Goal: Task Accomplishment & Management: Use online tool/utility

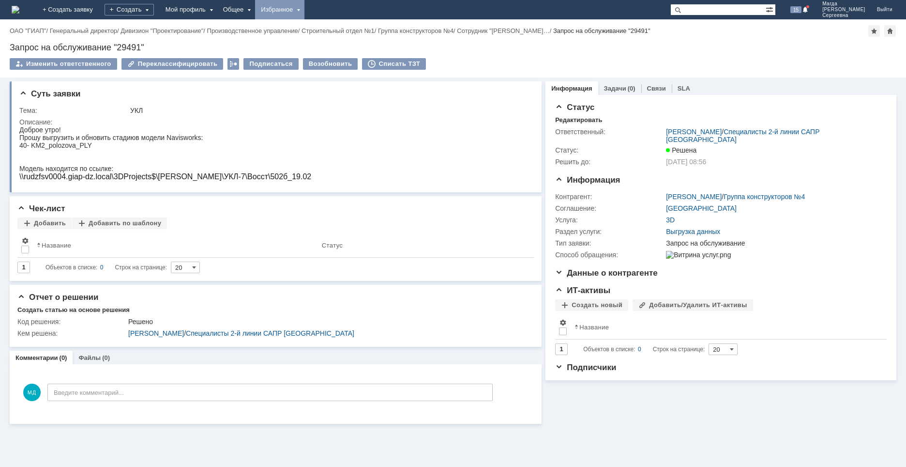
click at [305, 12] on div "Избранное" at bounding box center [279, 9] width 49 height 19
click at [324, 30] on link "Команда "Специалисты 2-й линии САПР Дзержинск"/Активности" at bounding box center [294, 44] width 74 height 43
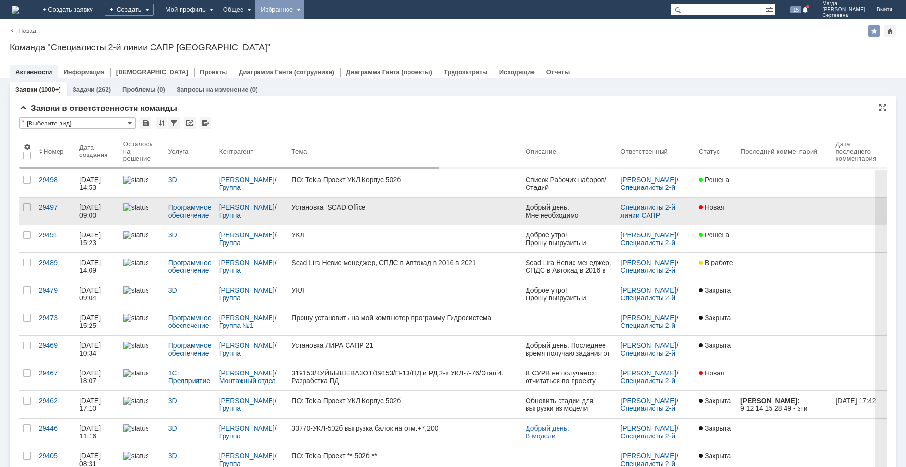
click at [347, 208] on div "Установка SCAD Office" at bounding box center [404, 207] width 227 height 8
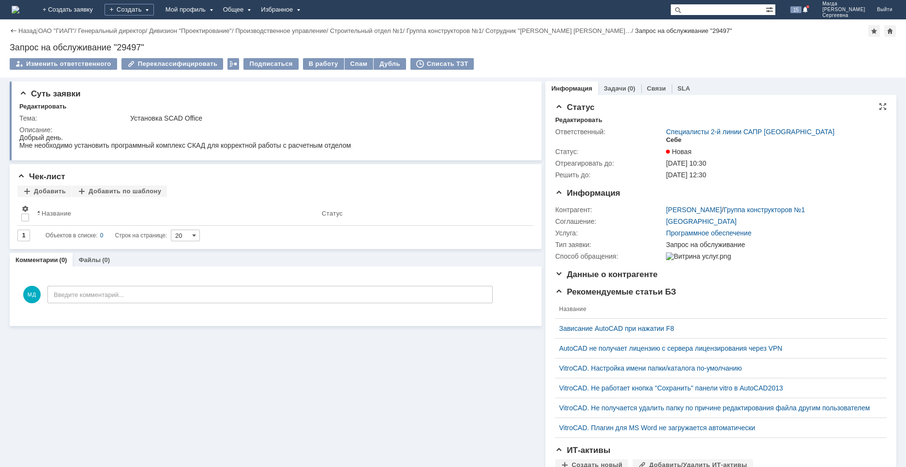
click at [666, 139] on div "Себе" at bounding box center [673, 140] width 15 height 8
click at [318, 64] on div "В работу" at bounding box center [323, 64] width 41 height 12
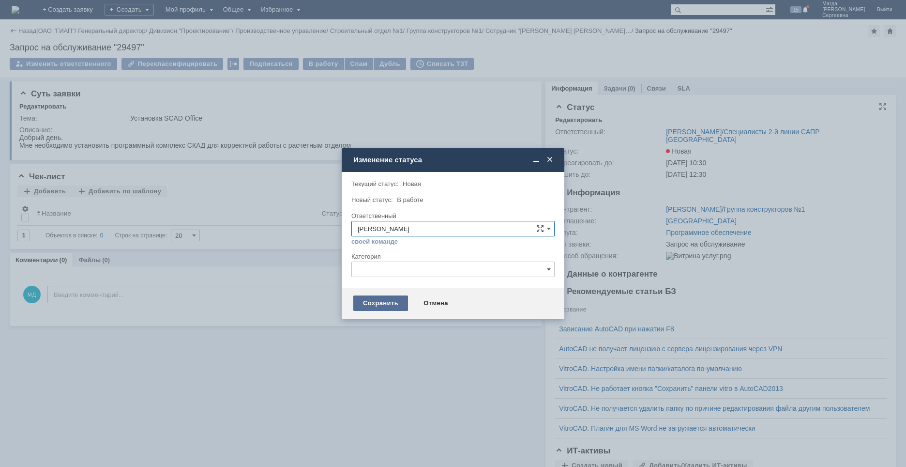
click at [369, 301] on div "Сохранить" at bounding box center [380, 302] width 55 height 15
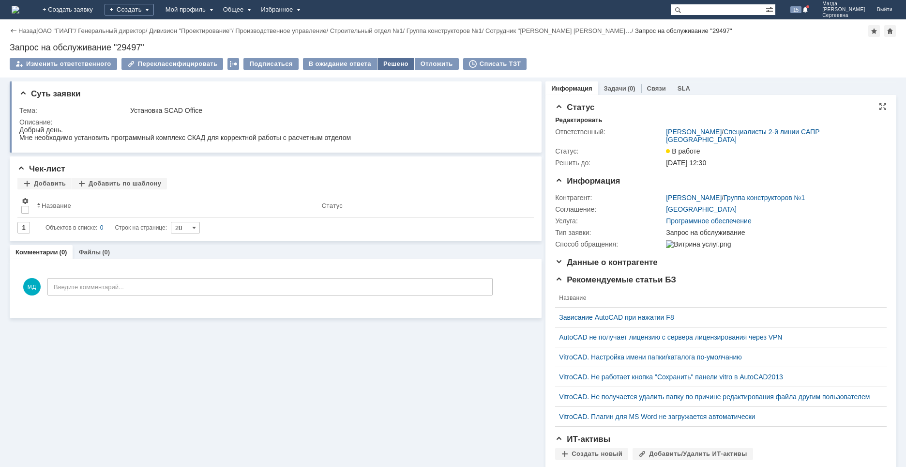
click at [384, 63] on div "Решено" at bounding box center [396, 64] width 37 height 12
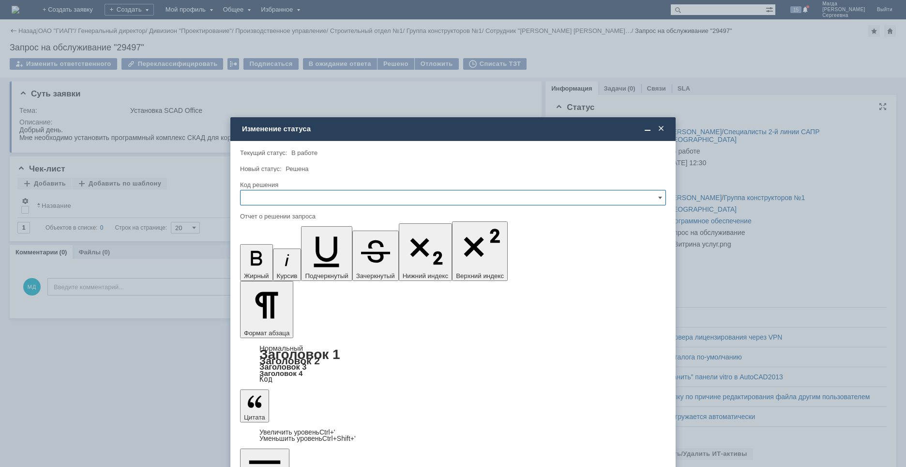
click at [309, 194] on input "text" at bounding box center [453, 197] width 426 height 15
click at [277, 259] on div "Решено" at bounding box center [453, 263] width 425 height 15
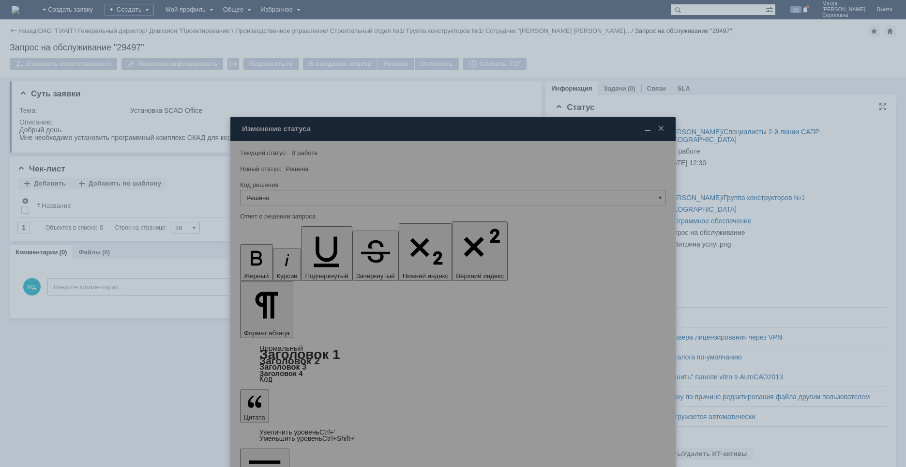
type input "Решено"
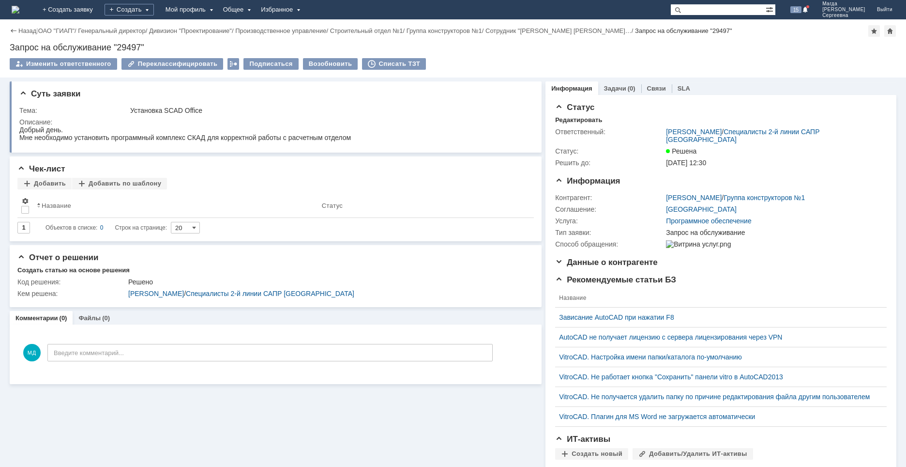
drag, startPoint x: 237, startPoint y: 414, endPoint x: 239, endPoint y: 396, distance: 18.5
click at [237, 414] on div "Суть заявки Тема: Установка SCAD Office Описание: Чек-лист Добавить Добавить по…" at bounding box center [276, 302] width 532 height 451
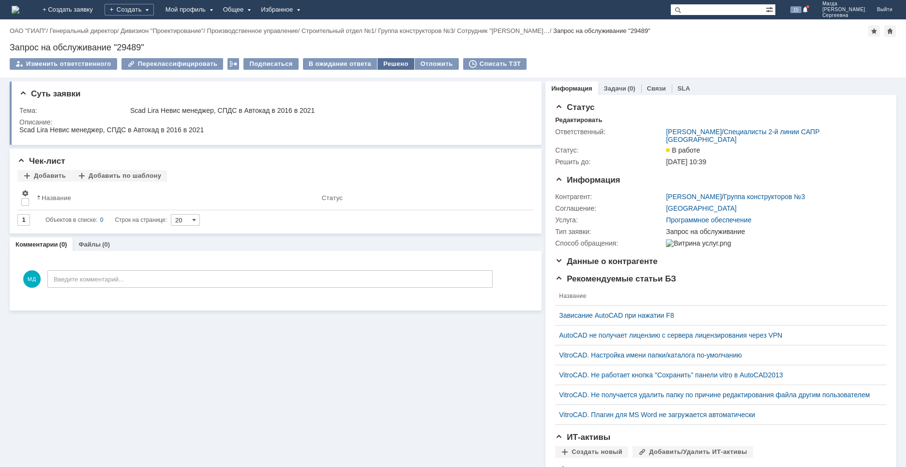
click at [390, 62] on div "Решено" at bounding box center [396, 64] width 37 height 12
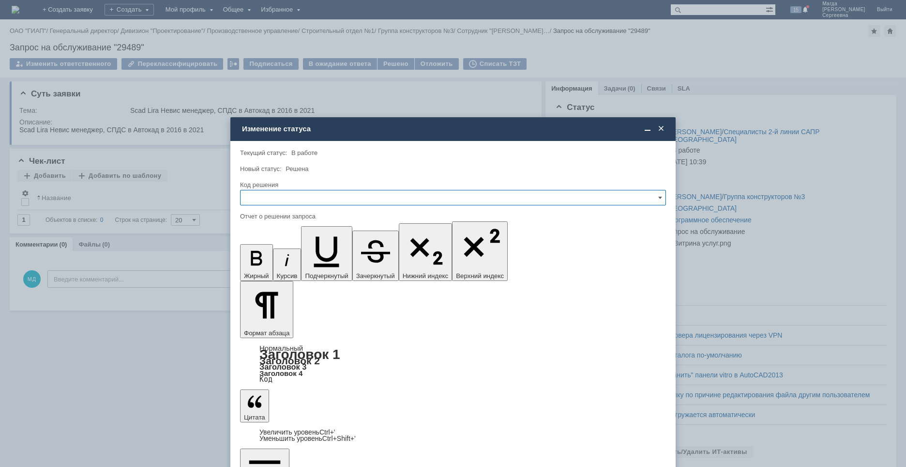
click at [298, 190] on input "text" at bounding box center [453, 197] width 426 height 15
click at [272, 266] on span "Решено" at bounding box center [452, 264] width 413 height 8
type input "Решено"
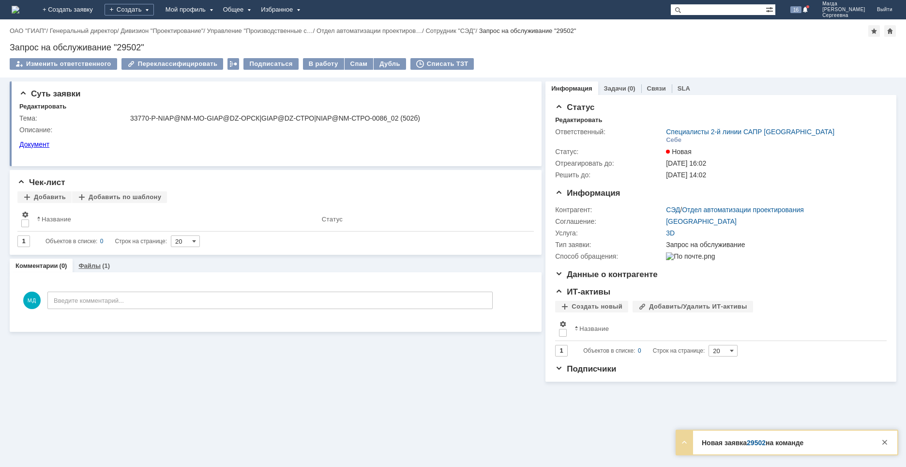
click at [90, 262] on link "Файлы" at bounding box center [89, 265] width 22 height 7
click at [315, 59] on div "В работу" at bounding box center [323, 64] width 41 height 12
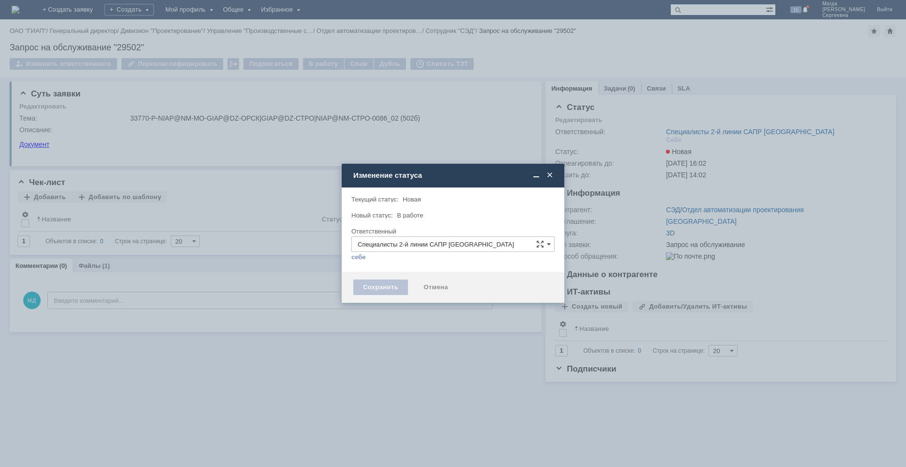
type input "[PERSON_NAME]"
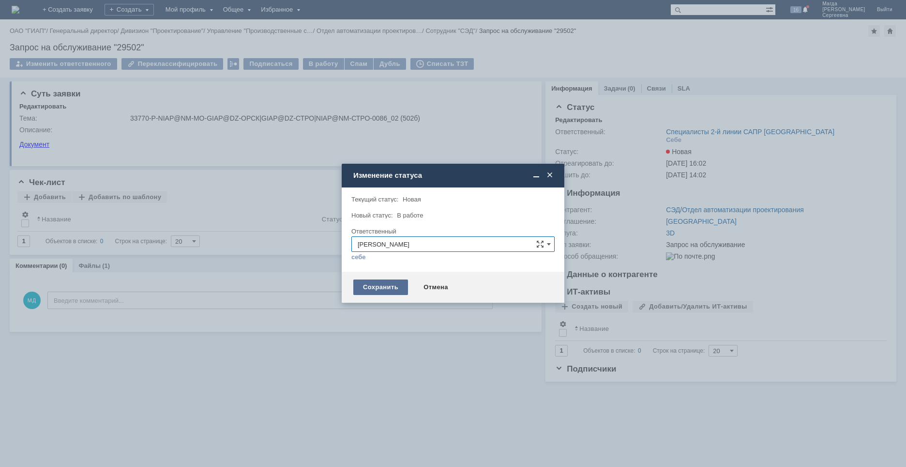
click at [371, 288] on div "Сохранить" at bounding box center [380, 286] width 55 height 15
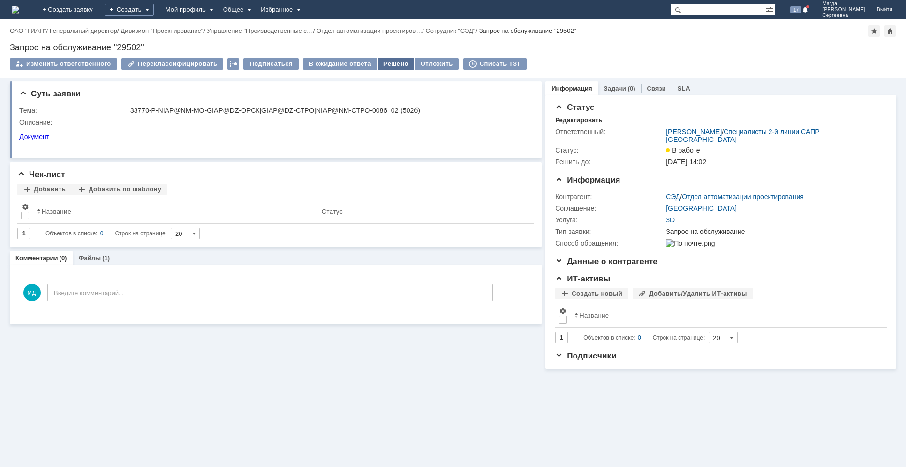
click at [386, 64] on div "Решено" at bounding box center [396, 64] width 37 height 12
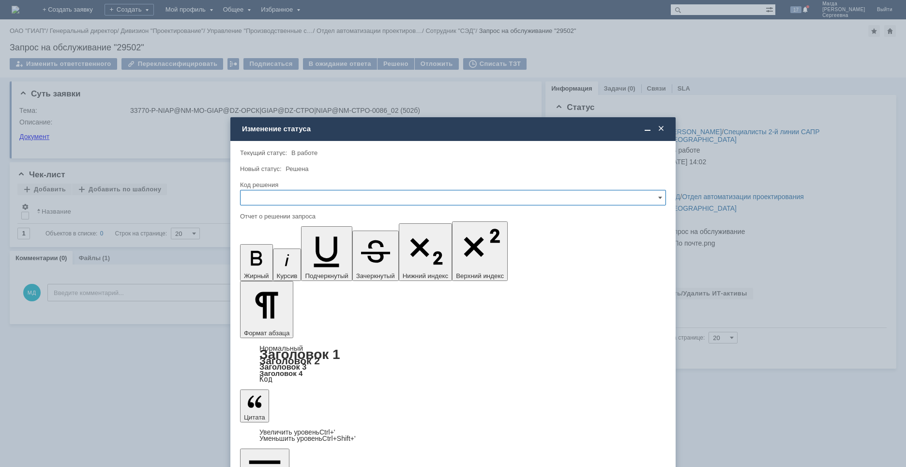
click at [265, 198] on input "text" at bounding box center [453, 197] width 426 height 15
click at [266, 260] on span "Решено" at bounding box center [452, 264] width 413 height 8
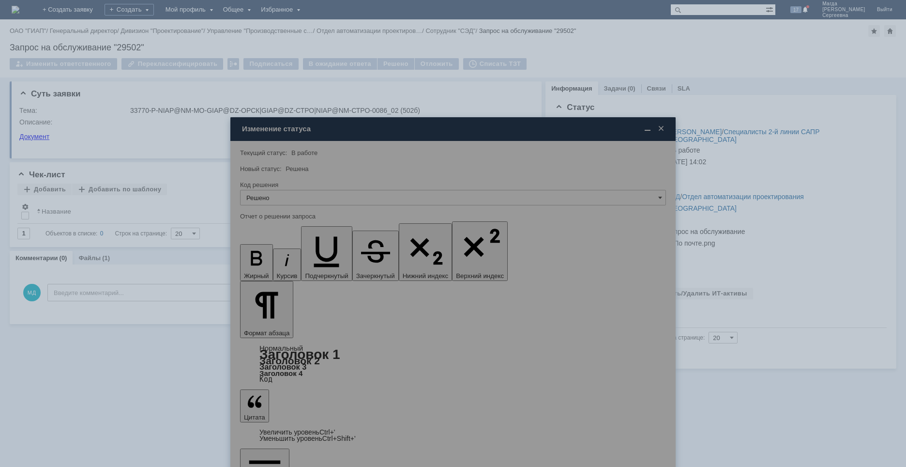
type input "Решено"
